Goal: Task Accomplishment & Management: Complete application form

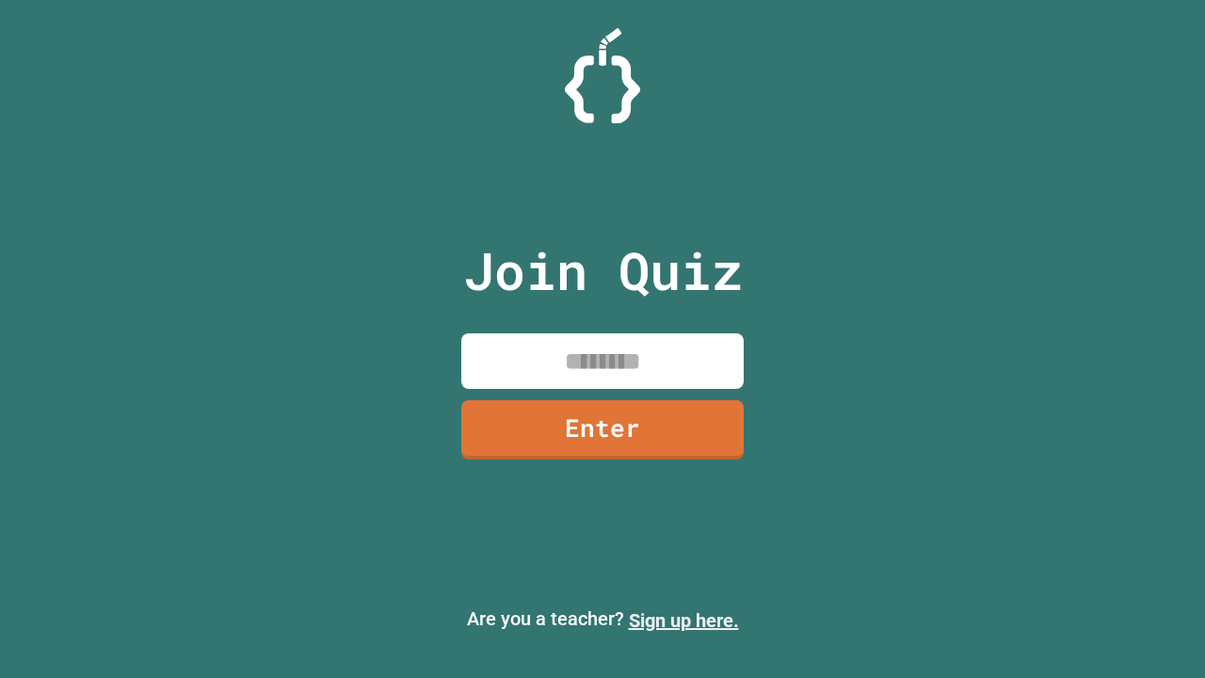
click at [684, 620] on link "Sign up here." at bounding box center [684, 620] width 110 height 23
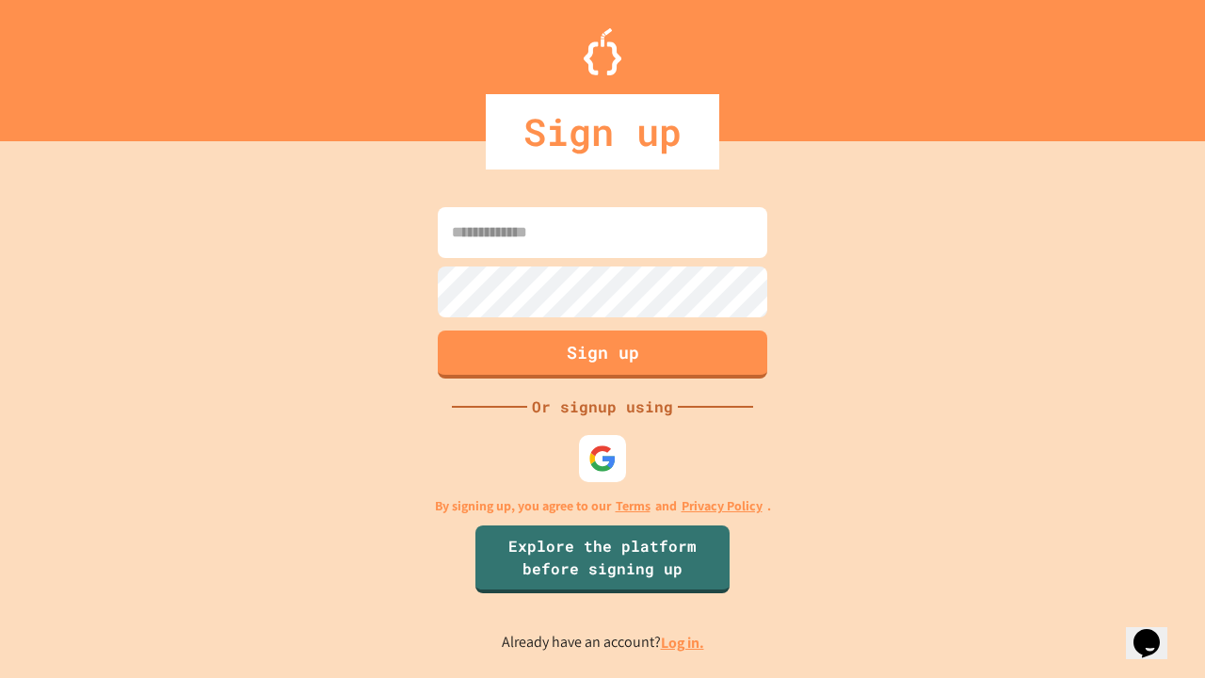
click at [684, 642] on link "Log in." at bounding box center [682, 643] width 43 height 20
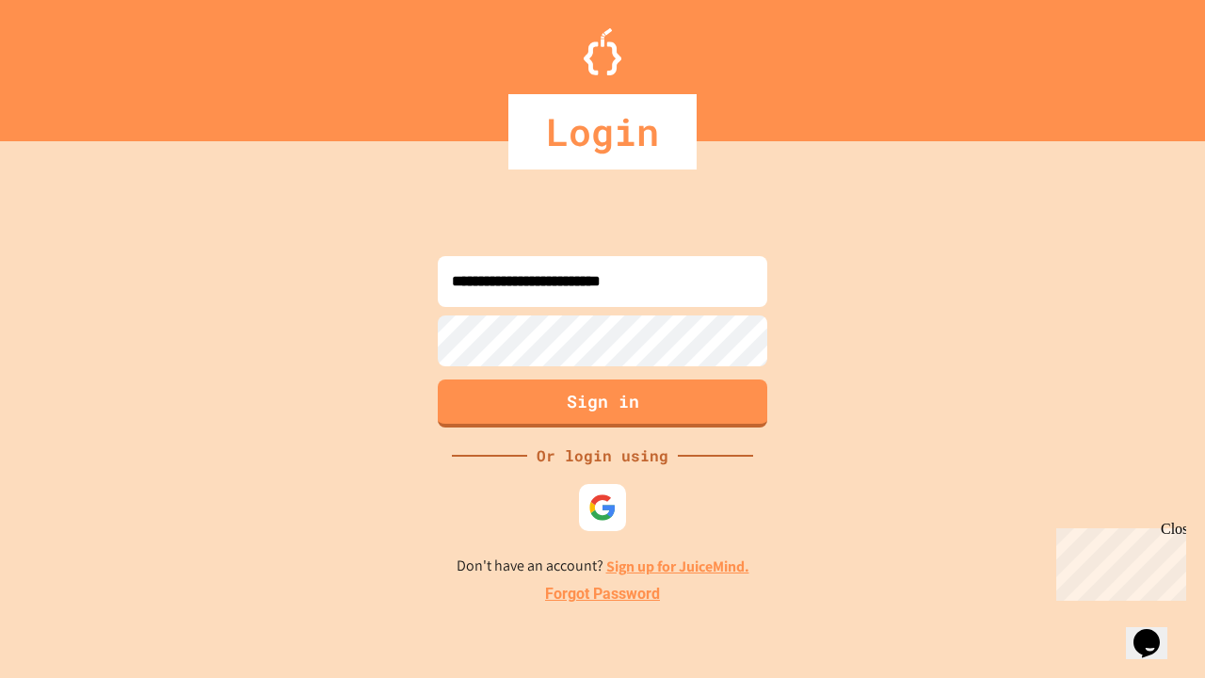
type input "**********"
